Goal: Task Accomplishment & Management: Understand process/instructions

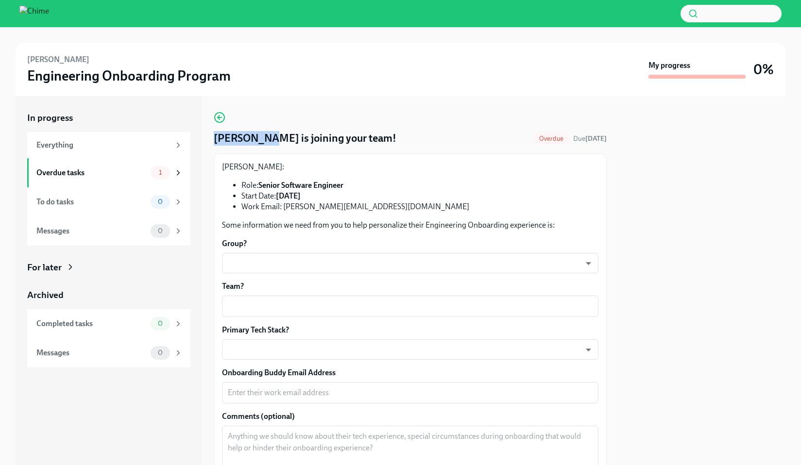
drag, startPoint x: 215, startPoint y: 136, endPoint x: 267, endPoint y: 138, distance: 52.0
click at [267, 138] on h4 "[PERSON_NAME] is joining your team!" at bounding box center [305, 138] width 183 height 15
copy h4 "[PERSON_NAME]"
click at [68, 172] on div "Overdue tasks" at bounding box center [91, 173] width 110 height 11
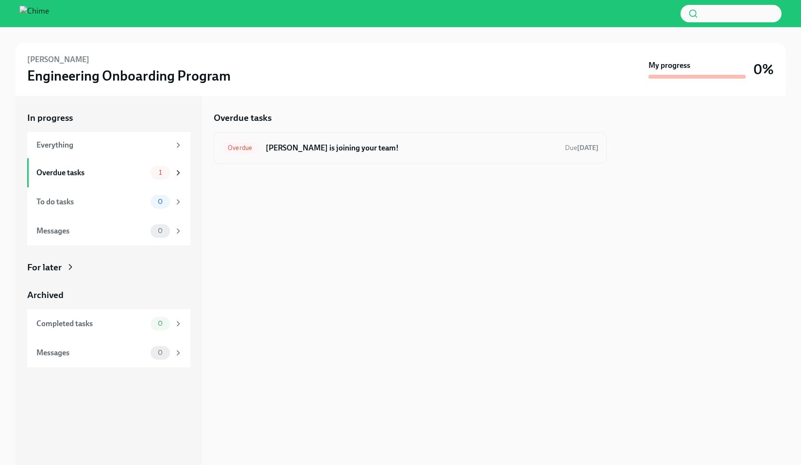
click at [296, 149] on h6 "[PERSON_NAME] is joining your team!" at bounding box center [411, 148] width 291 height 11
